Goal: Transaction & Acquisition: Purchase product/service

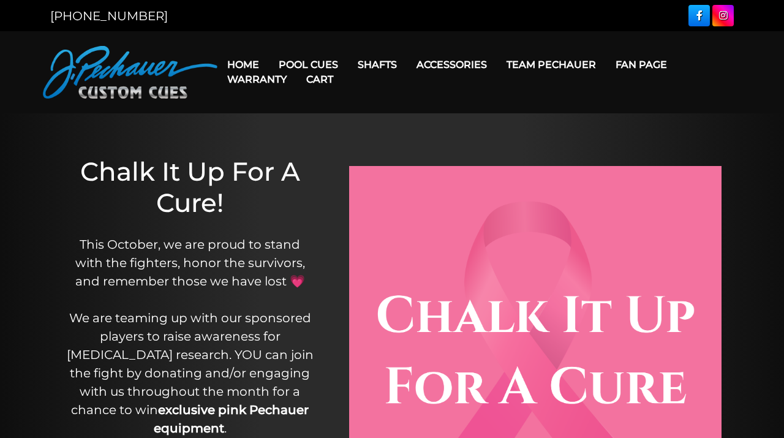
scroll to position [4, 0]
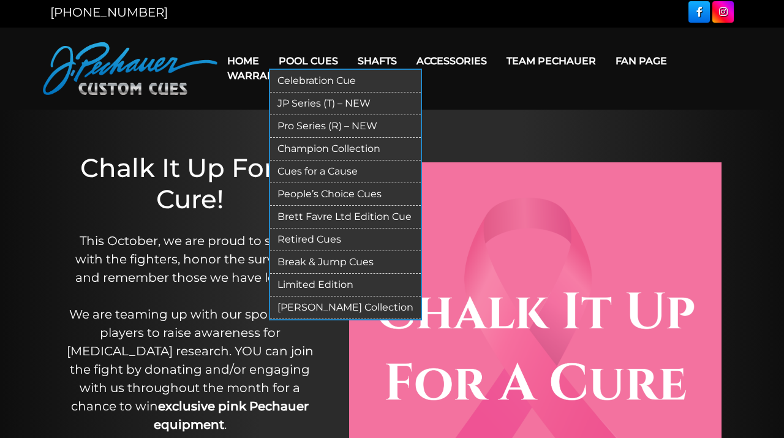
click at [305, 102] on link "JP Series (T) – NEW" at bounding box center [345, 103] width 151 height 23
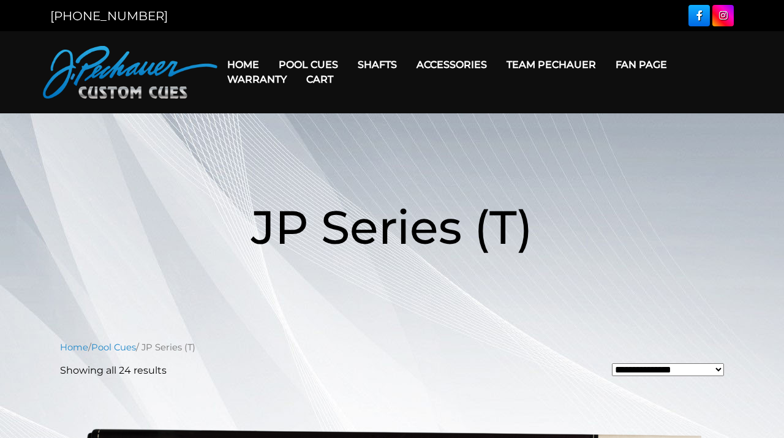
click at [306, 66] on link "Cart" at bounding box center [319, 79] width 47 height 31
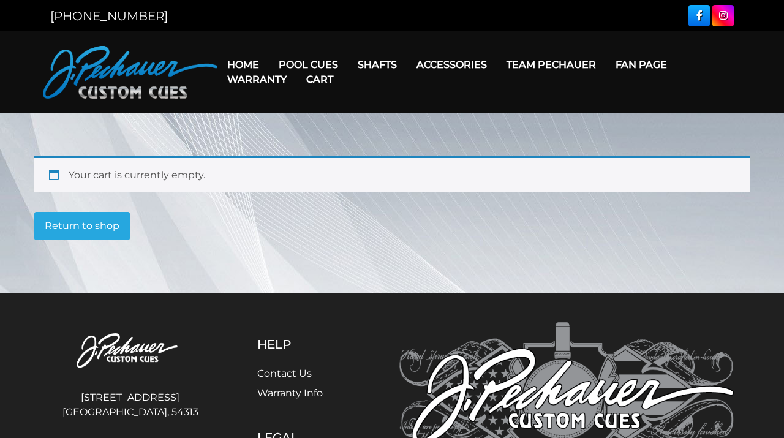
click at [306, 66] on link "Cart" at bounding box center [319, 79] width 47 height 31
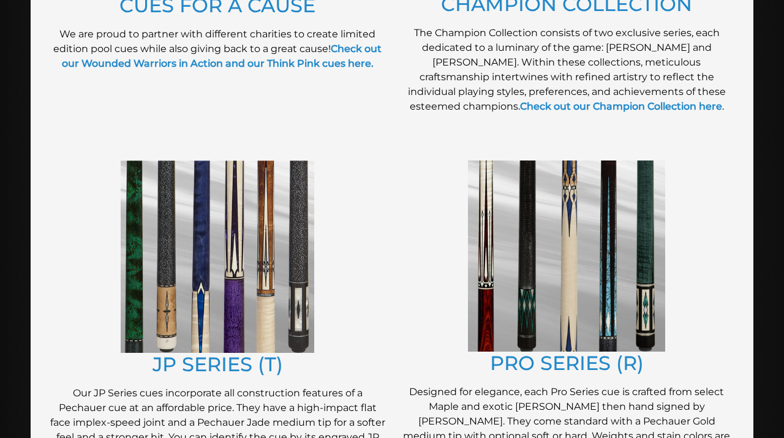
scroll to position [518, 0]
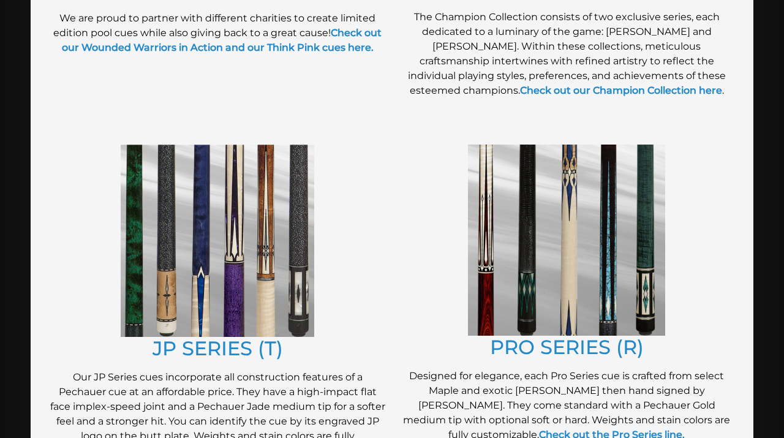
click at [560, 278] on img at bounding box center [566, 239] width 197 height 191
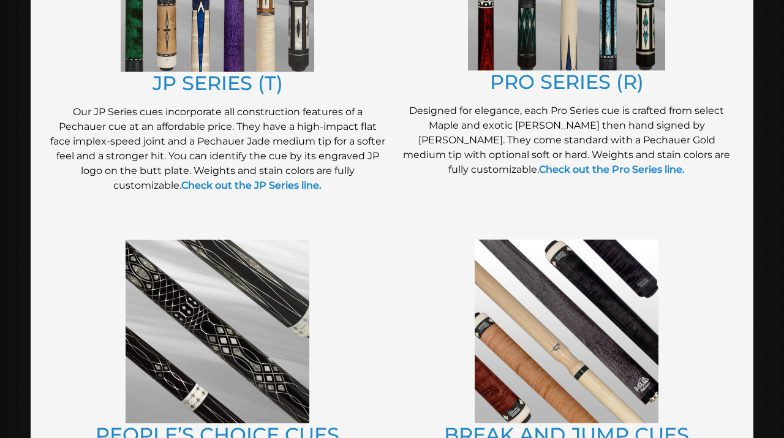
scroll to position [790, 0]
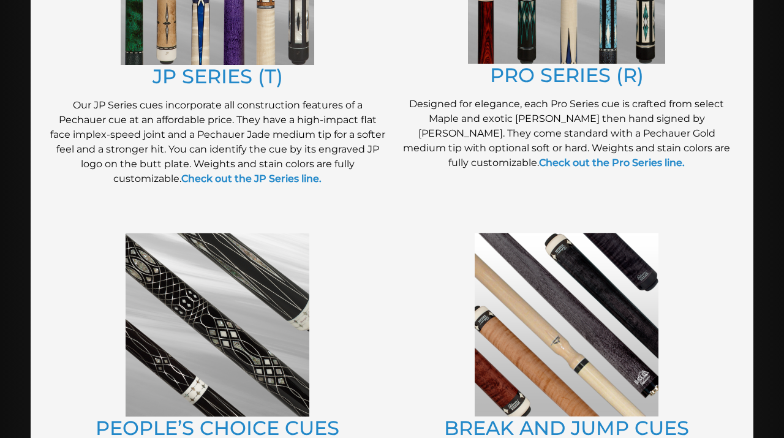
click at [222, 144] on p "Our JP Series cues incorporate all construction features of a Pechauer cue at a…" at bounding box center [217, 142] width 337 height 88
click at [220, 76] on link "JP SERIES (T)" at bounding box center [217, 76] width 130 height 24
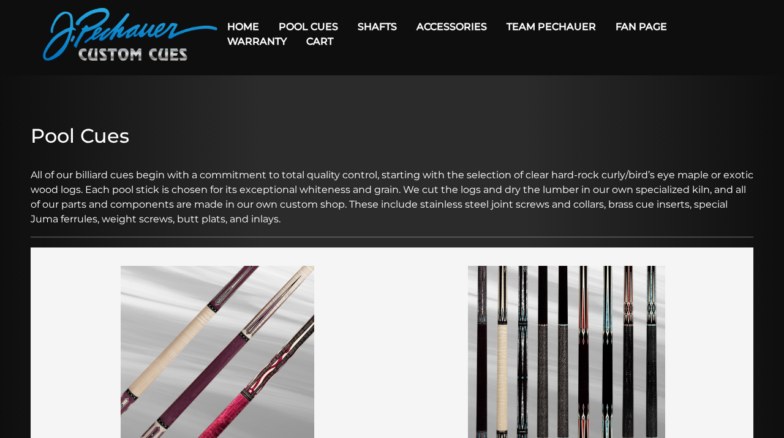
scroll to position [30, 0]
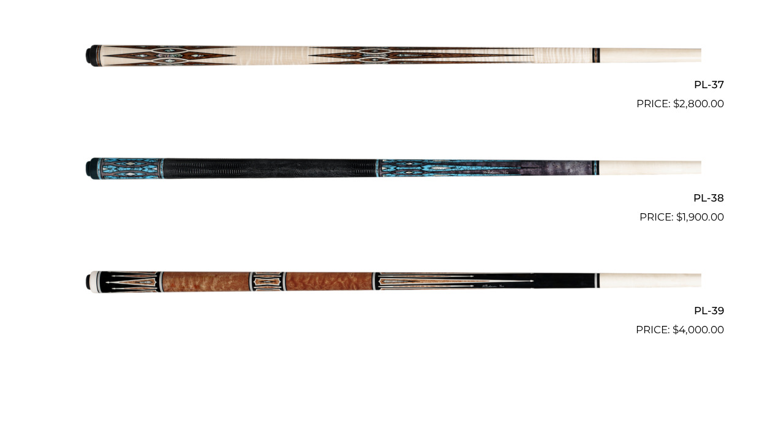
scroll to position [3407, 0]
